Goal: Task Accomplishment & Management: Manage account settings

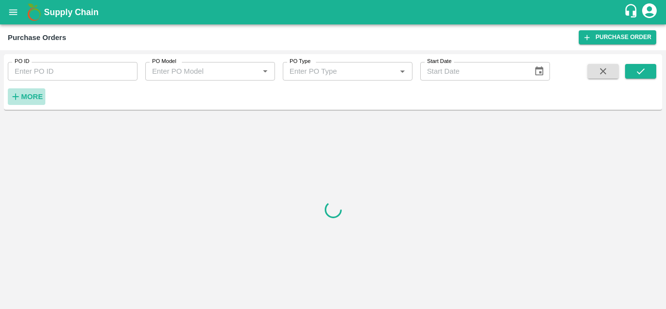
click at [29, 96] on strong "More" at bounding box center [32, 97] width 22 height 8
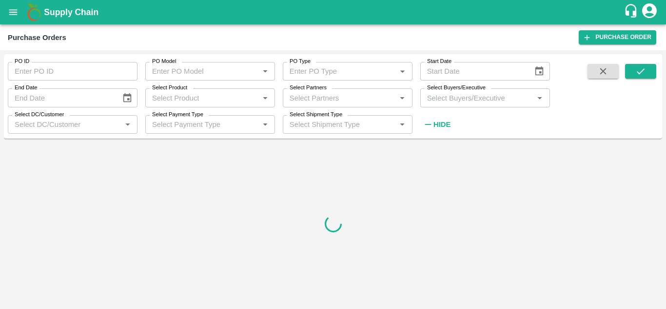
click at [308, 105] on div "Select Partners   *" at bounding box center [348, 97] width 130 height 19
paste input "9822451080"
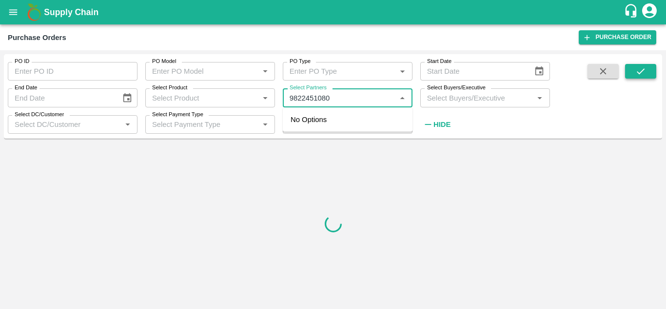
type input "9822451080"
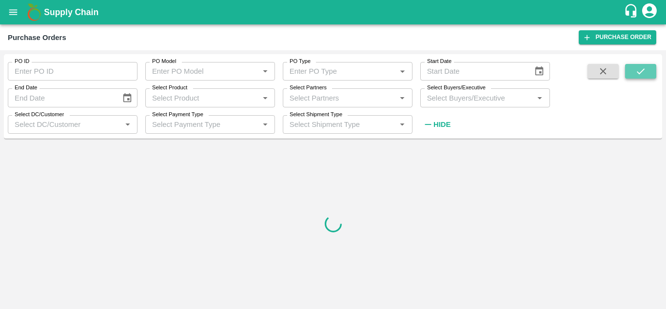
click at [650, 72] on button "submit" at bounding box center [640, 71] width 31 height 15
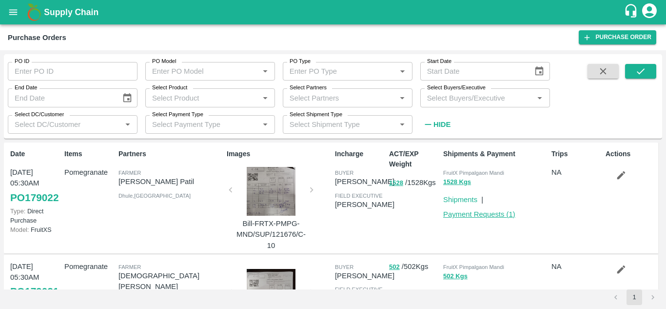
click at [488, 212] on link "Payment Requests ( 1 )" at bounding box center [479, 214] width 72 height 8
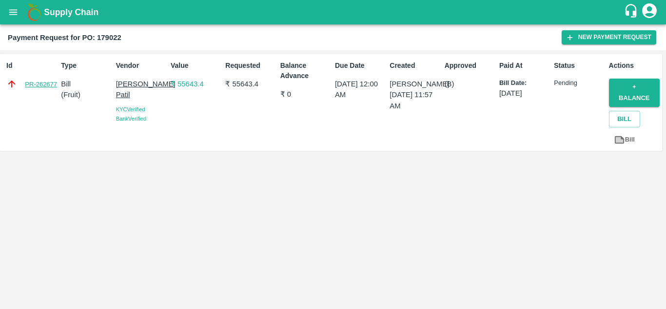
click at [47, 81] on link "PR-262677" at bounding box center [41, 84] width 32 height 10
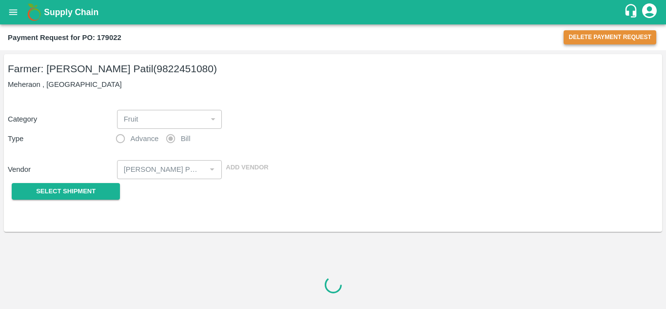
click at [604, 38] on button "Delete Payment Request" at bounding box center [609, 37] width 93 height 14
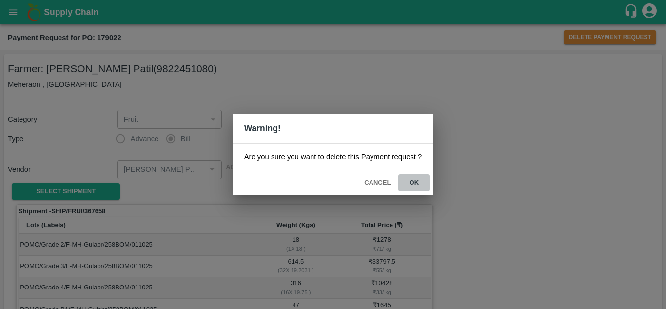
click at [410, 184] on button "ok" at bounding box center [413, 182] width 31 height 17
